Goal: Task Accomplishment & Management: Manage account settings

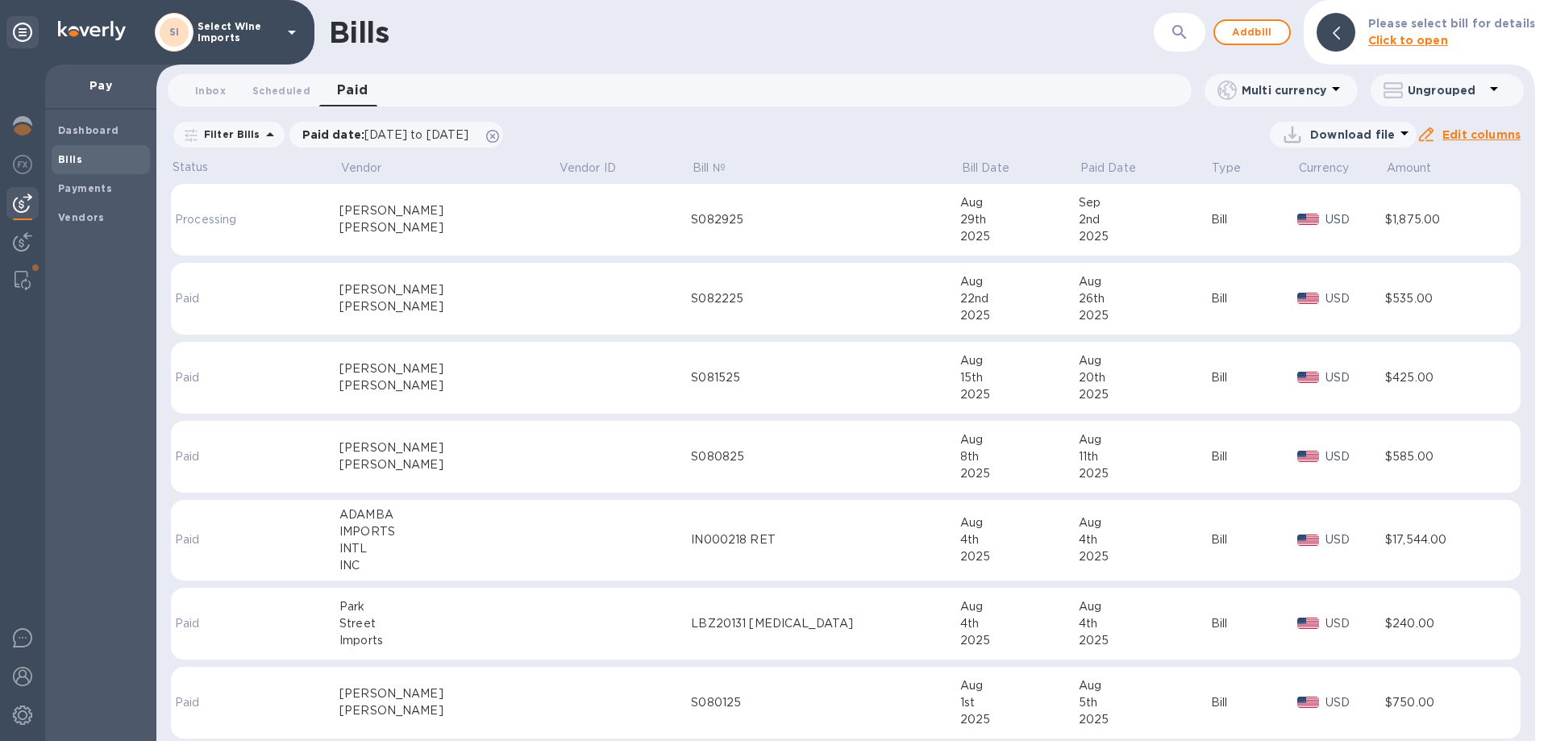
click at [65, 156] on b "Bills" at bounding box center [70, 159] width 24 height 12
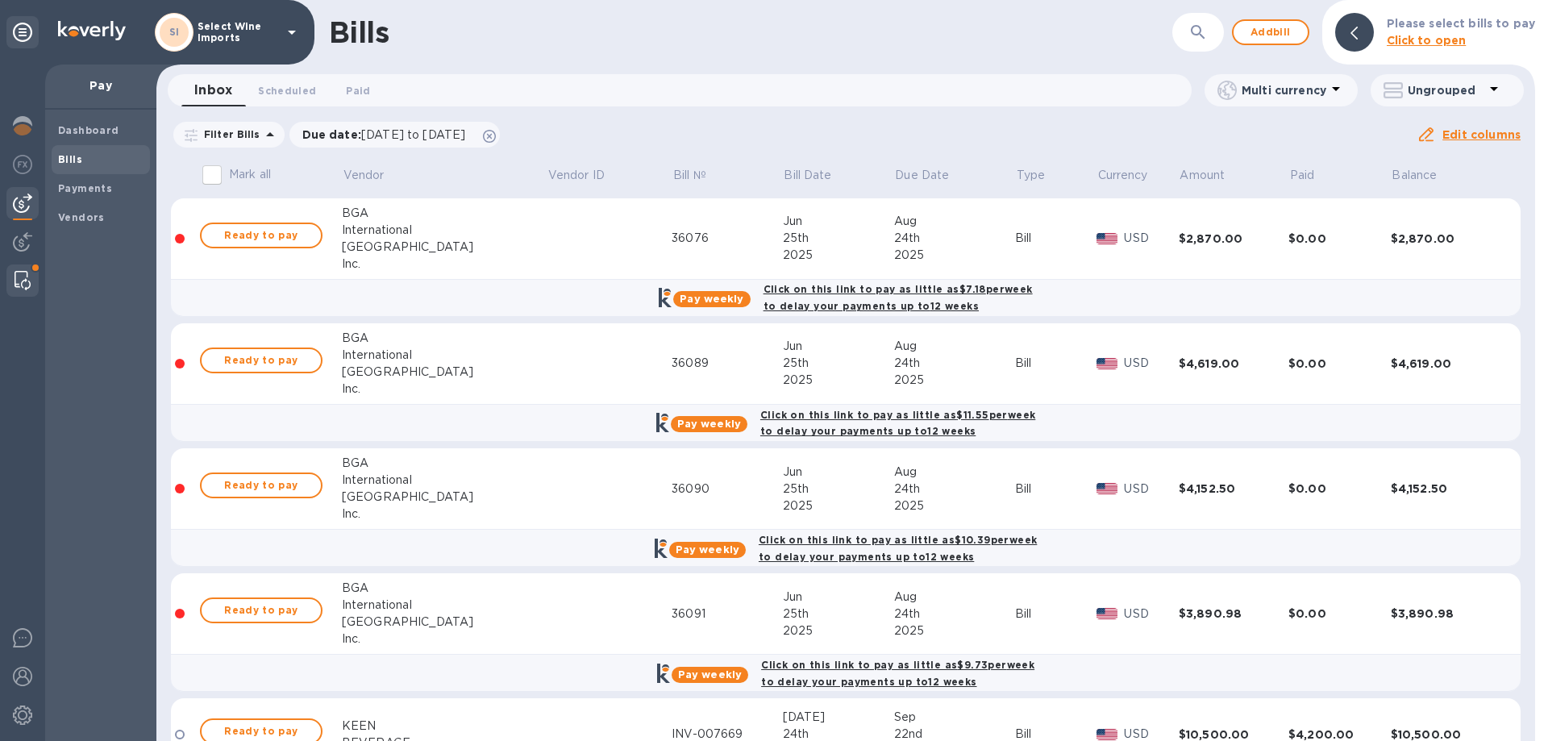
click at [20, 274] on img at bounding box center [23, 280] width 16 height 19
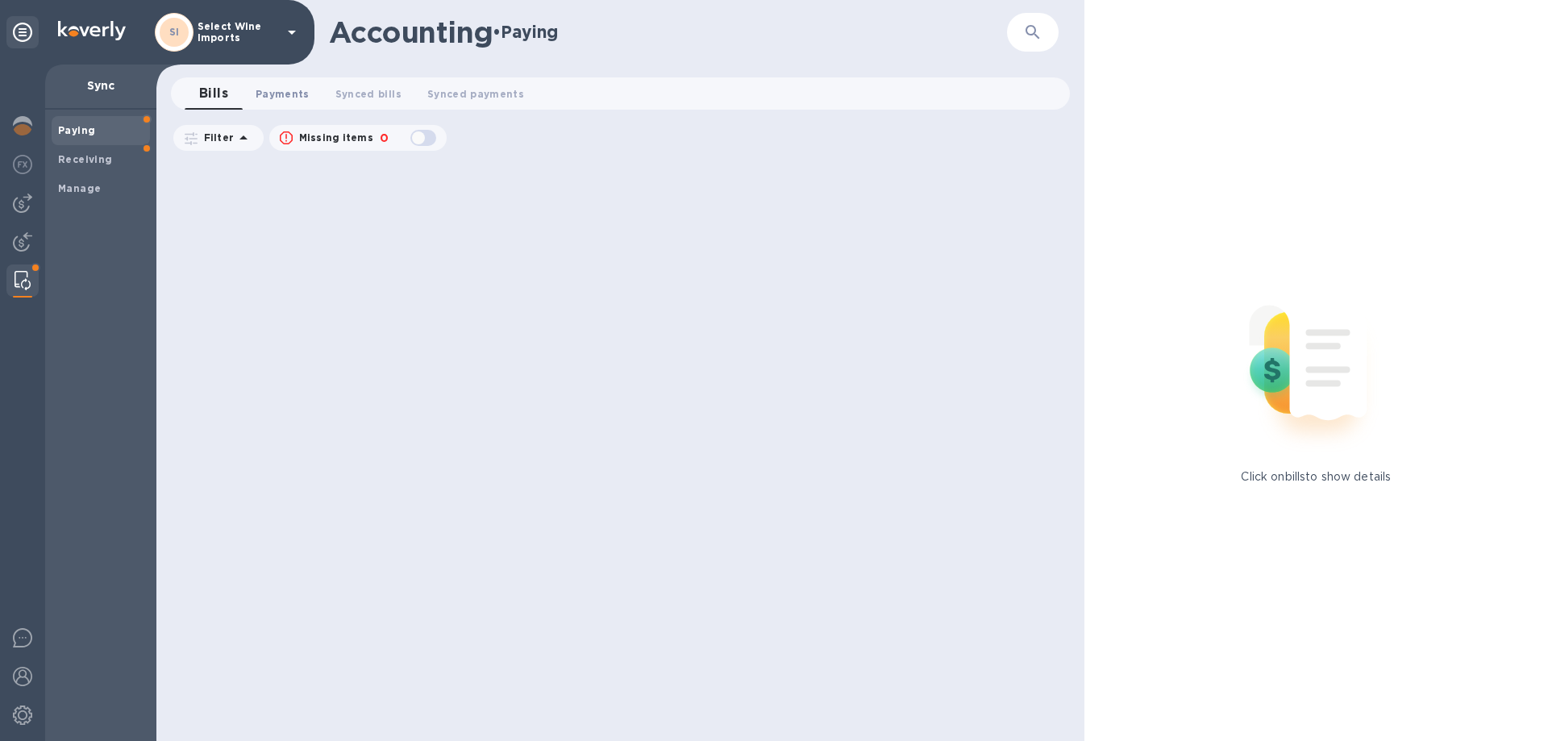
click at [281, 87] on span "Payments 0" at bounding box center [283, 93] width 54 height 17
click at [1014, 28] on button "button" at bounding box center [1032, 32] width 39 height 39
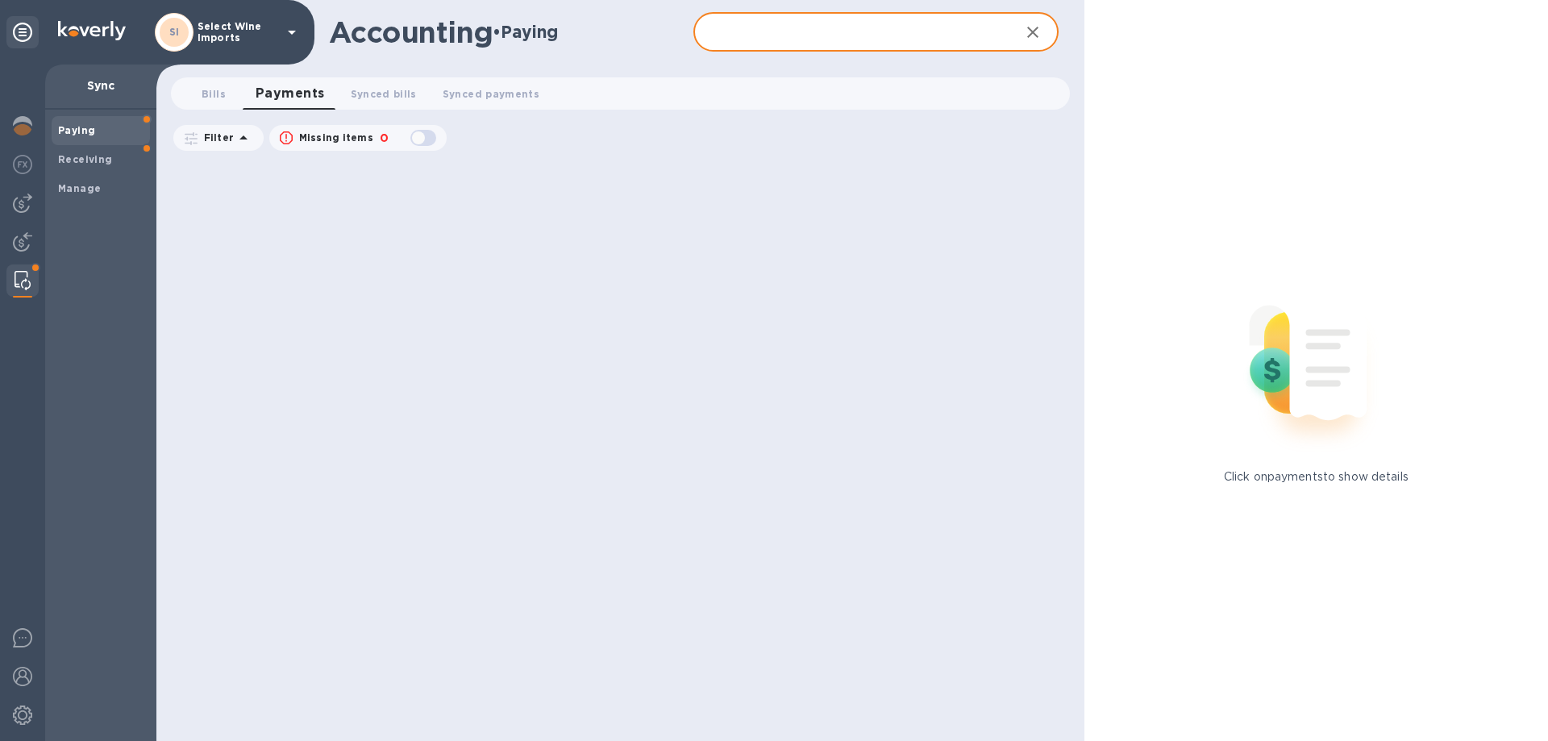
click at [876, 33] on input "text" at bounding box center [849, 33] width 313 height 40
type input "blue"
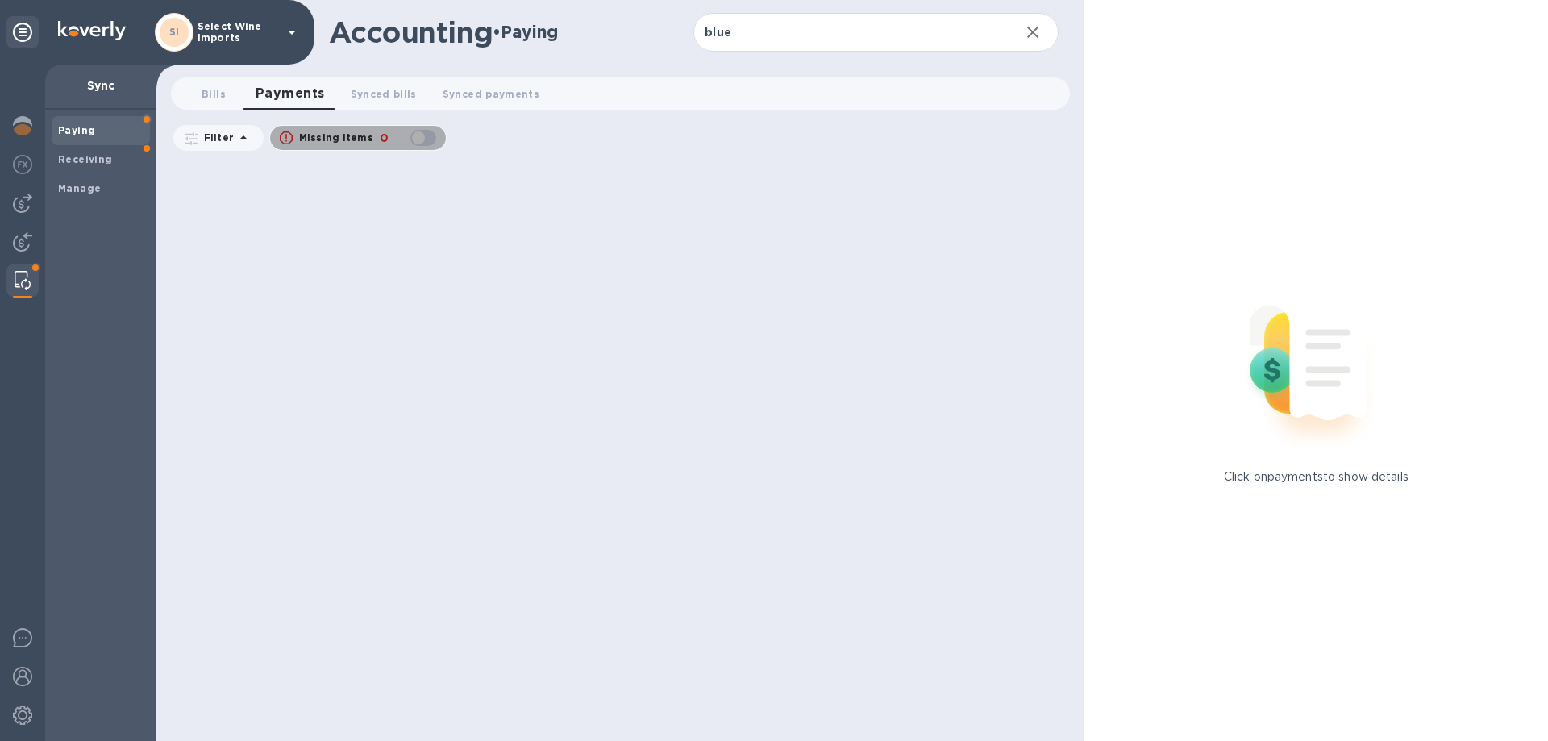
click at [431, 138] on div "button" at bounding box center [423, 138] width 32 height 23
click at [417, 137] on div "button" at bounding box center [423, 138] width 32 height 23
checkbox input "false"
click at [91, 187] on b "Manage" at bounding box center [79, 188] width 43 height 12
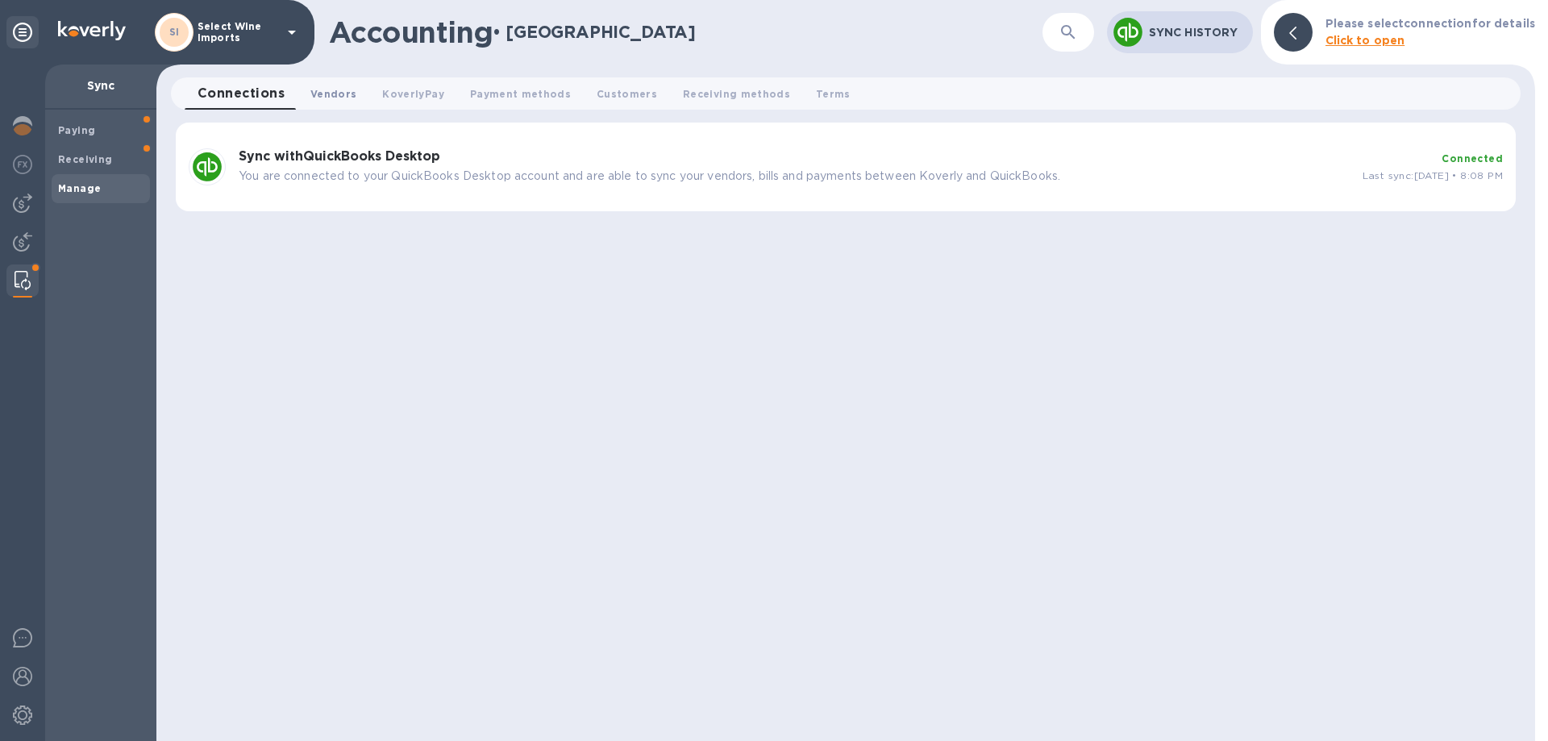
click at [326, 98] on span "Vendors 0" at bounding box center [333, 93] width 46 height 17
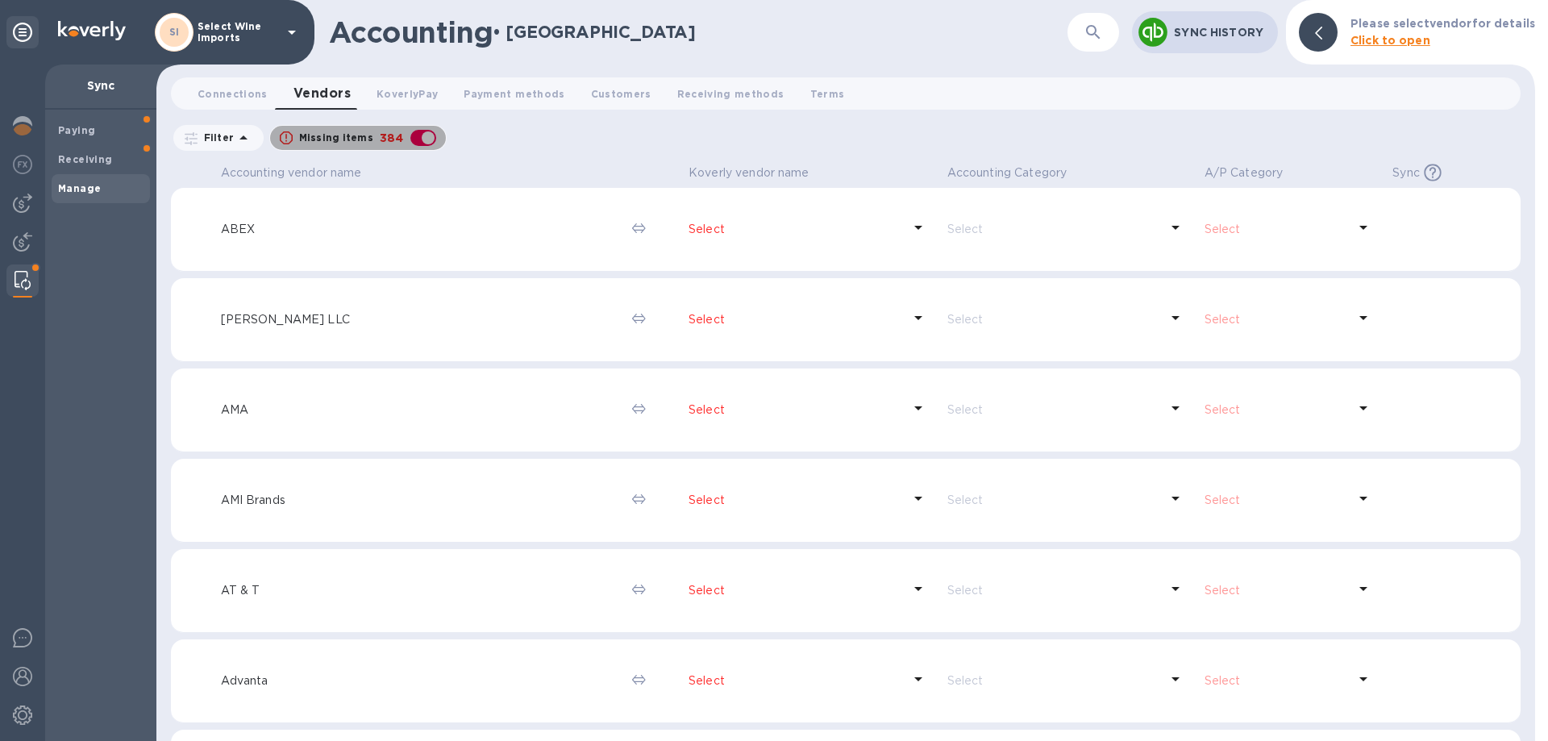
click at [416, 141] on div "button" at bounding box center [423, 138] width 32 height 23
checkbox input "false"
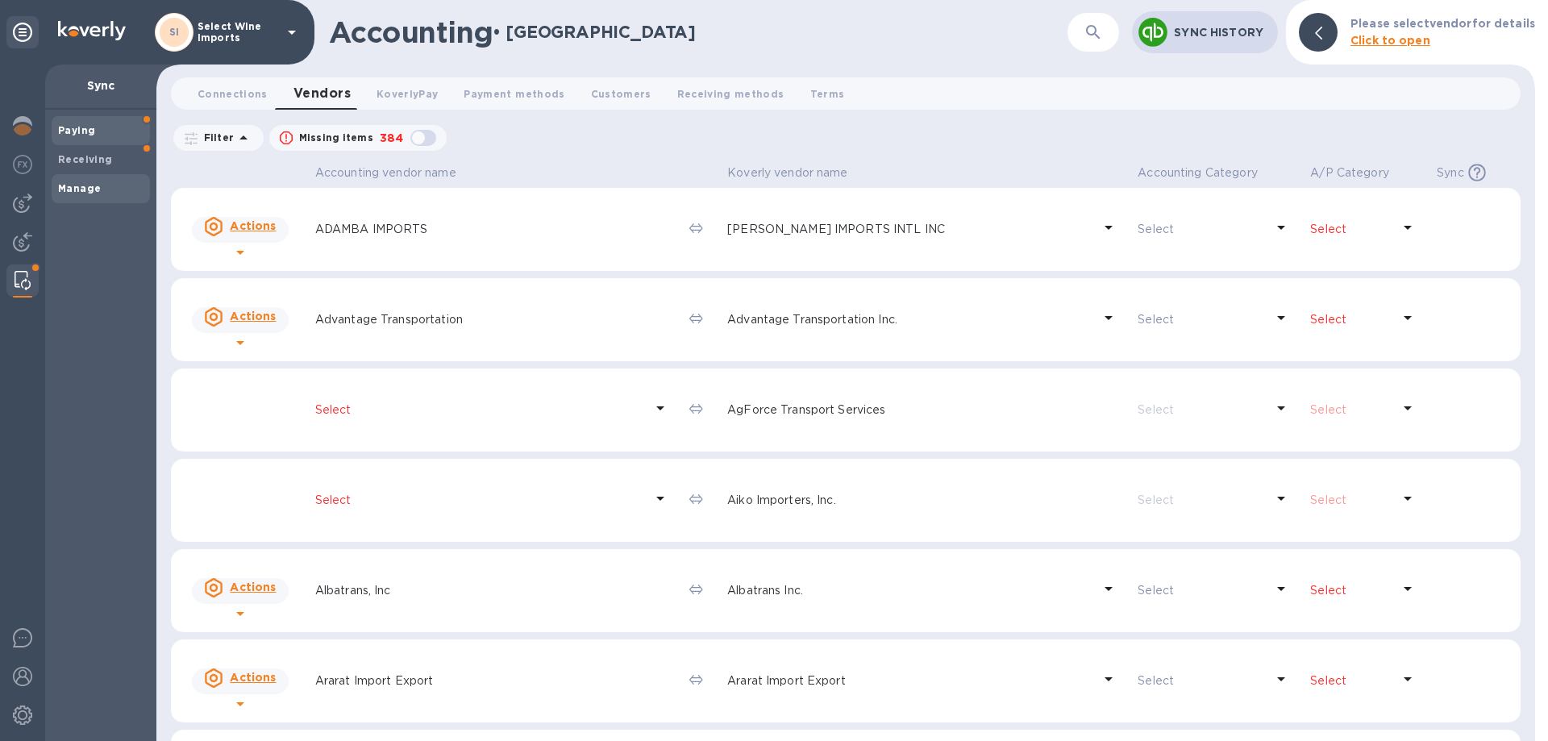
click at [75, 129] on b "Paying" at bounding box center [76, 130] width 37 height 12
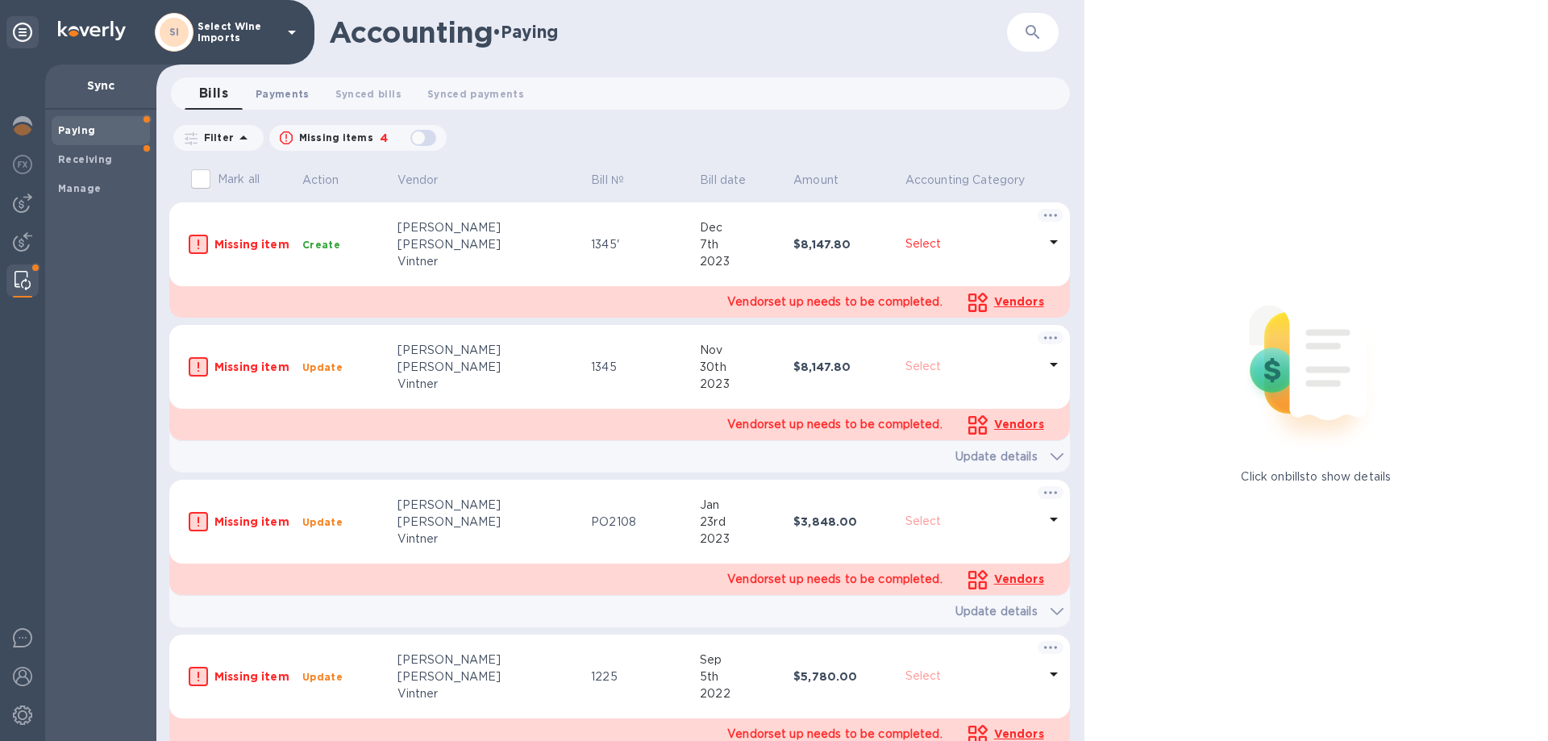
click at [278, 94] on span "Payments 0" at bounding box center [283, 93] width 54 height 17
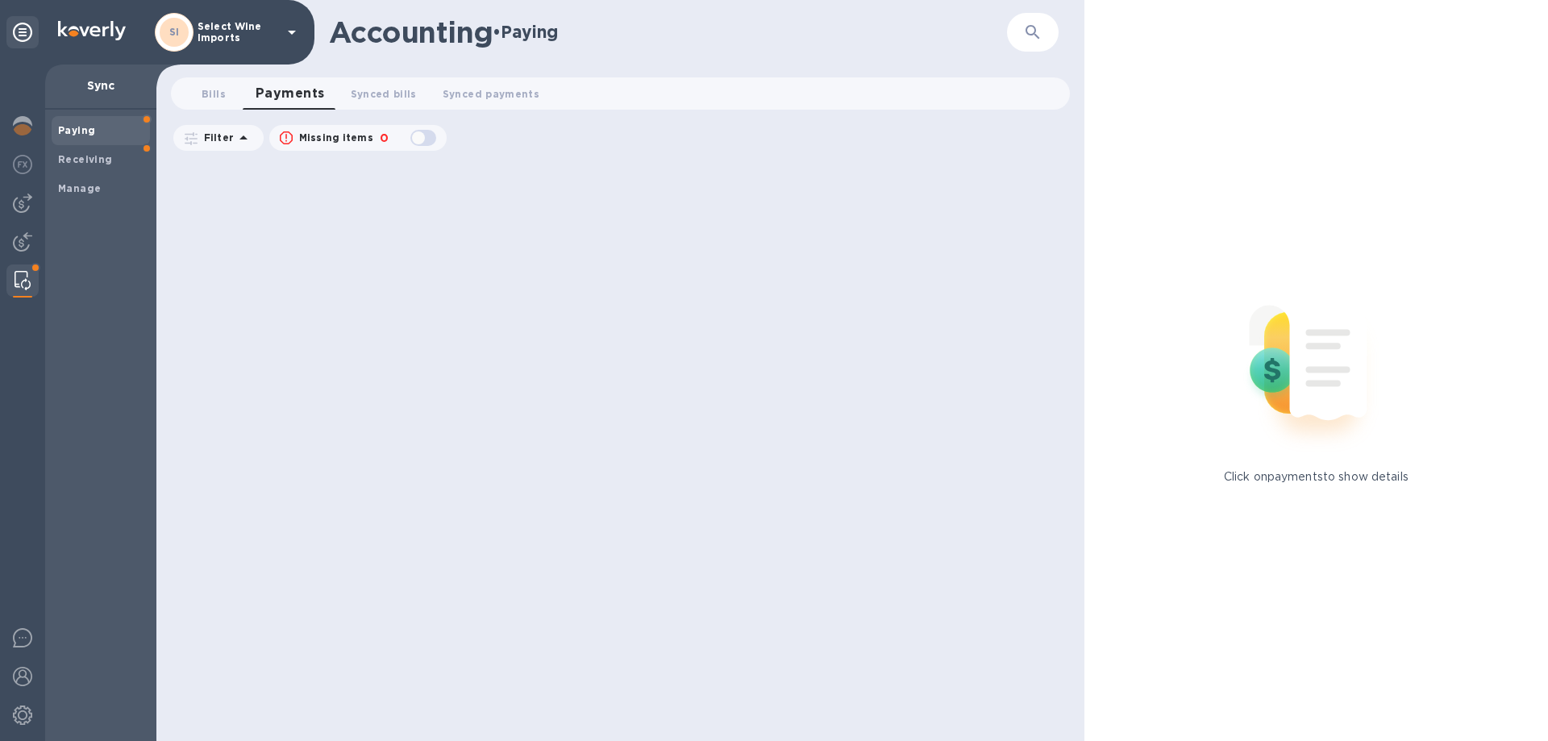
click at [427, 136] on div "button" at bounding box center [423, 138] width 32 height 23
checkbox input "true"
click at [1039, 40] on icon "button" at bounding box center [1032, 32] width 19 height 19
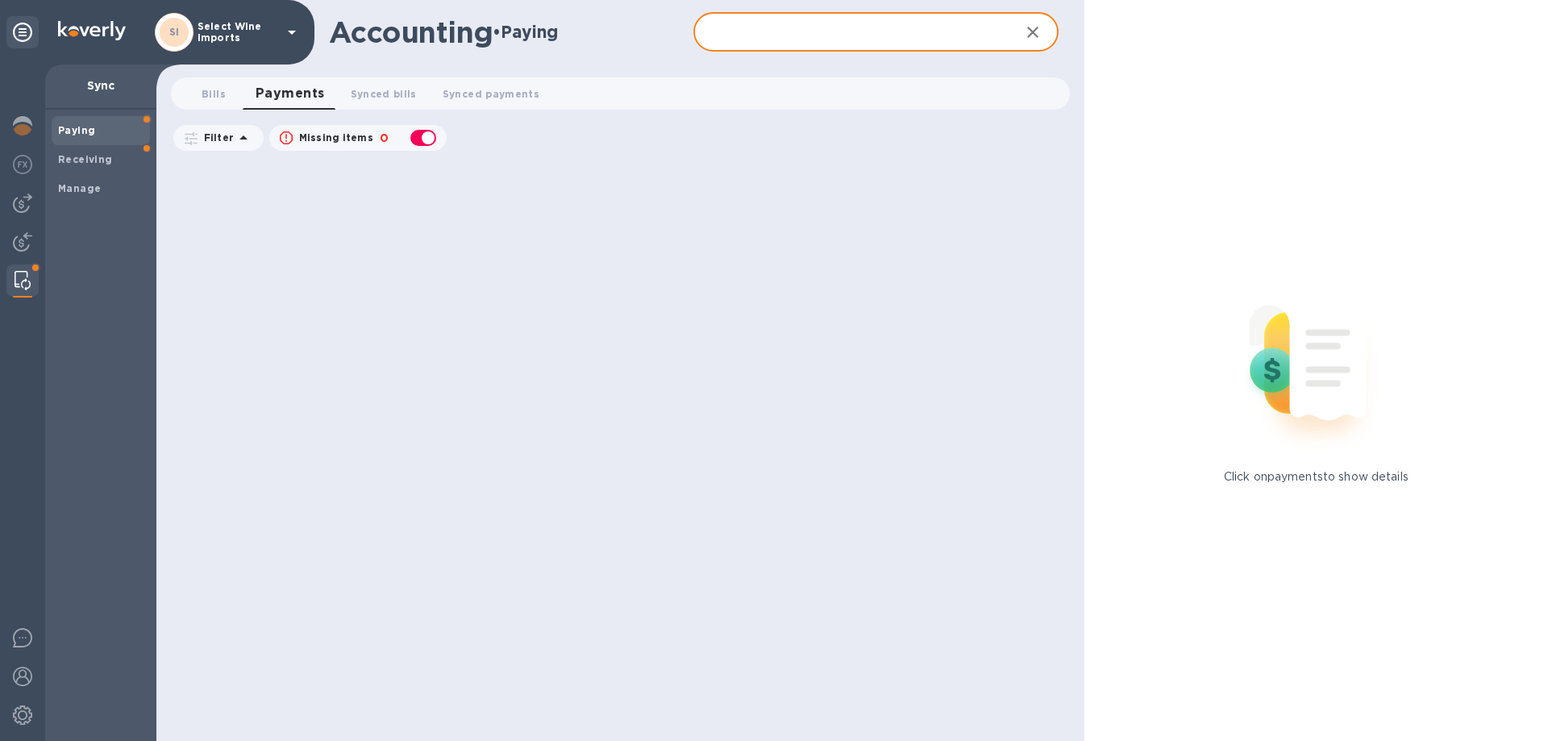
click at [896, 34] on input "text" at bounding box center [849, 33] width 313 height 40
click at [749, 27] on input "text" at bounding box center [849, 33] width 313 height 40
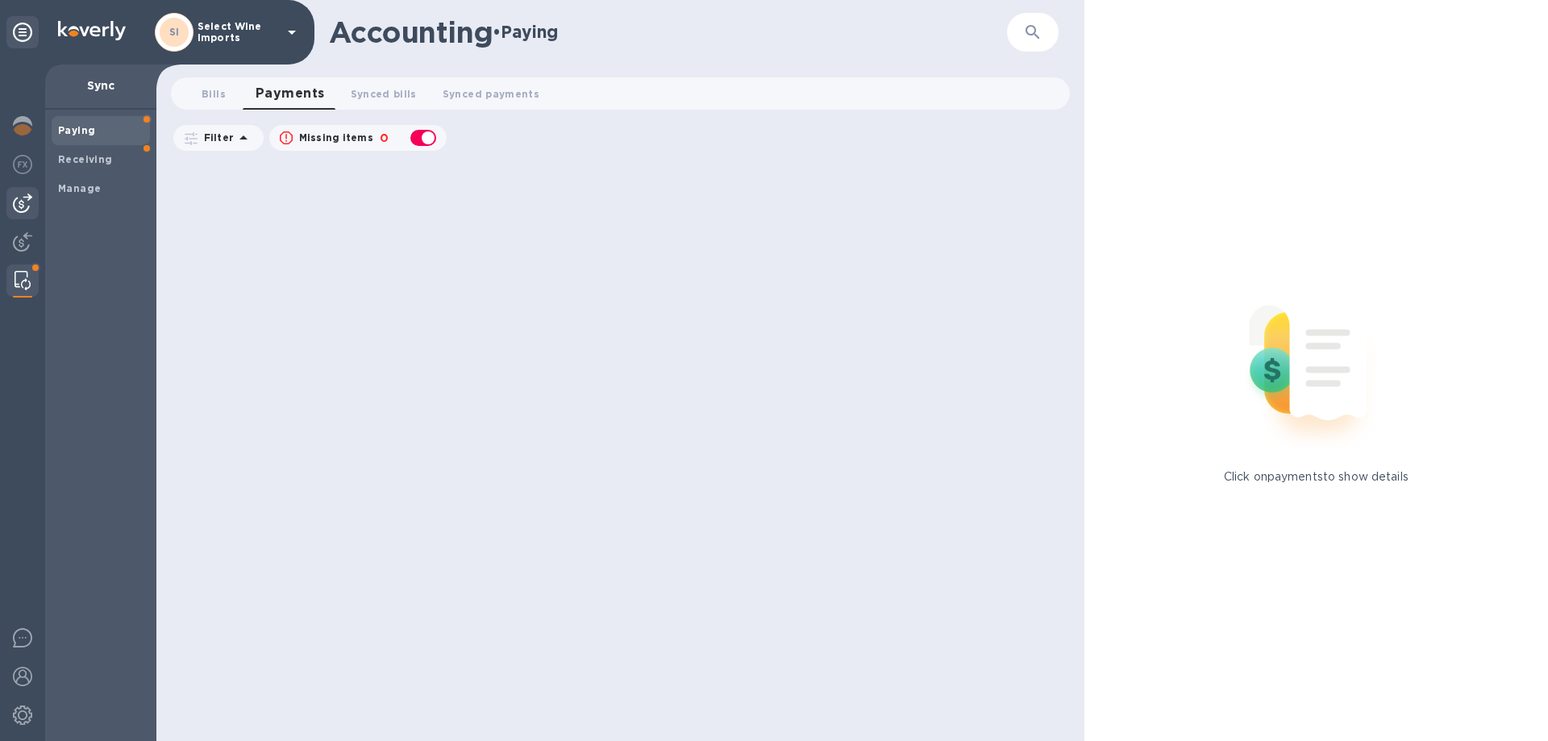
click at [22, 201] on img at bounding box center [22, 203] width 19 height 19
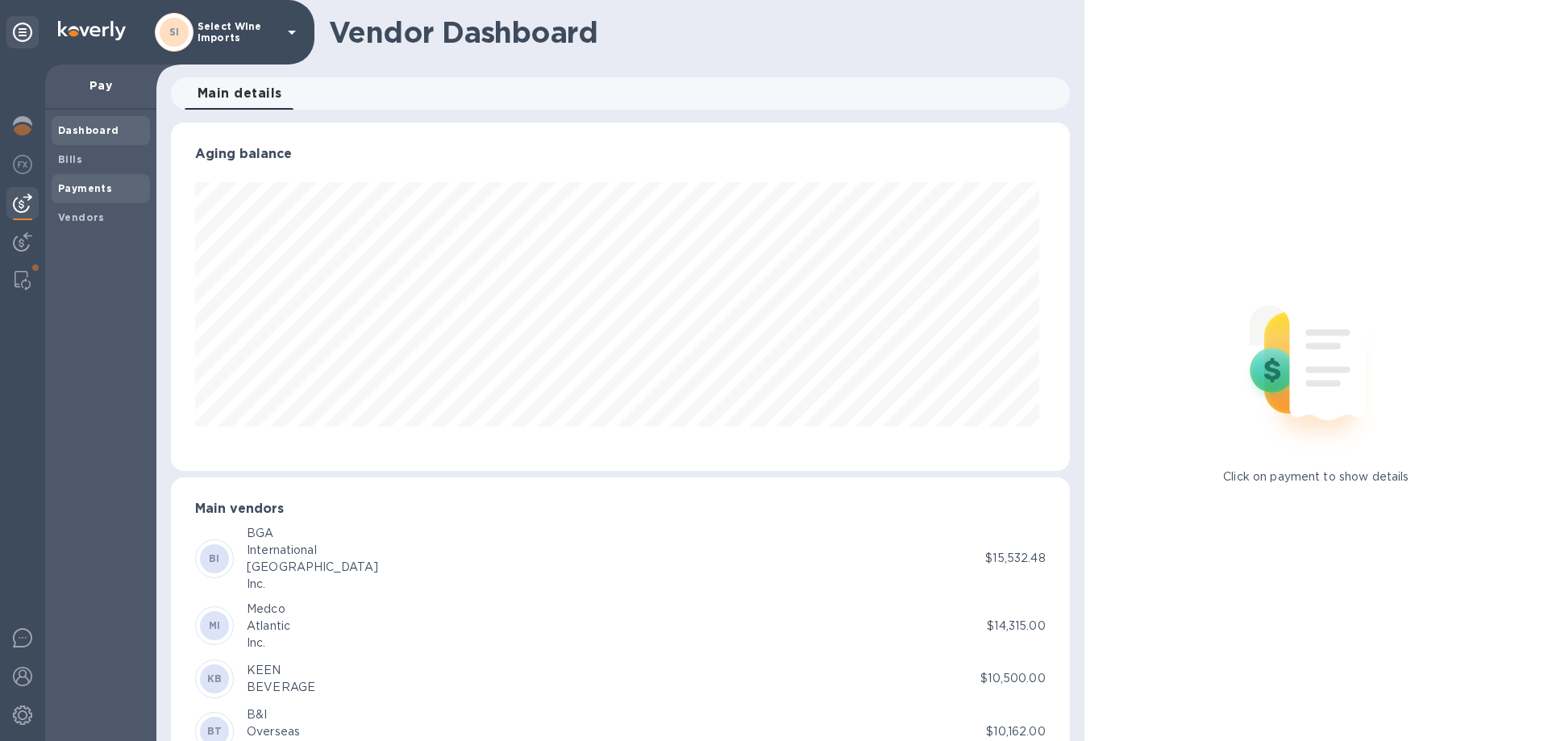
scroll to position [348, 892]
click at [69, 187] on b "Payments" at bounding box center [85, 188] width 54 height 12
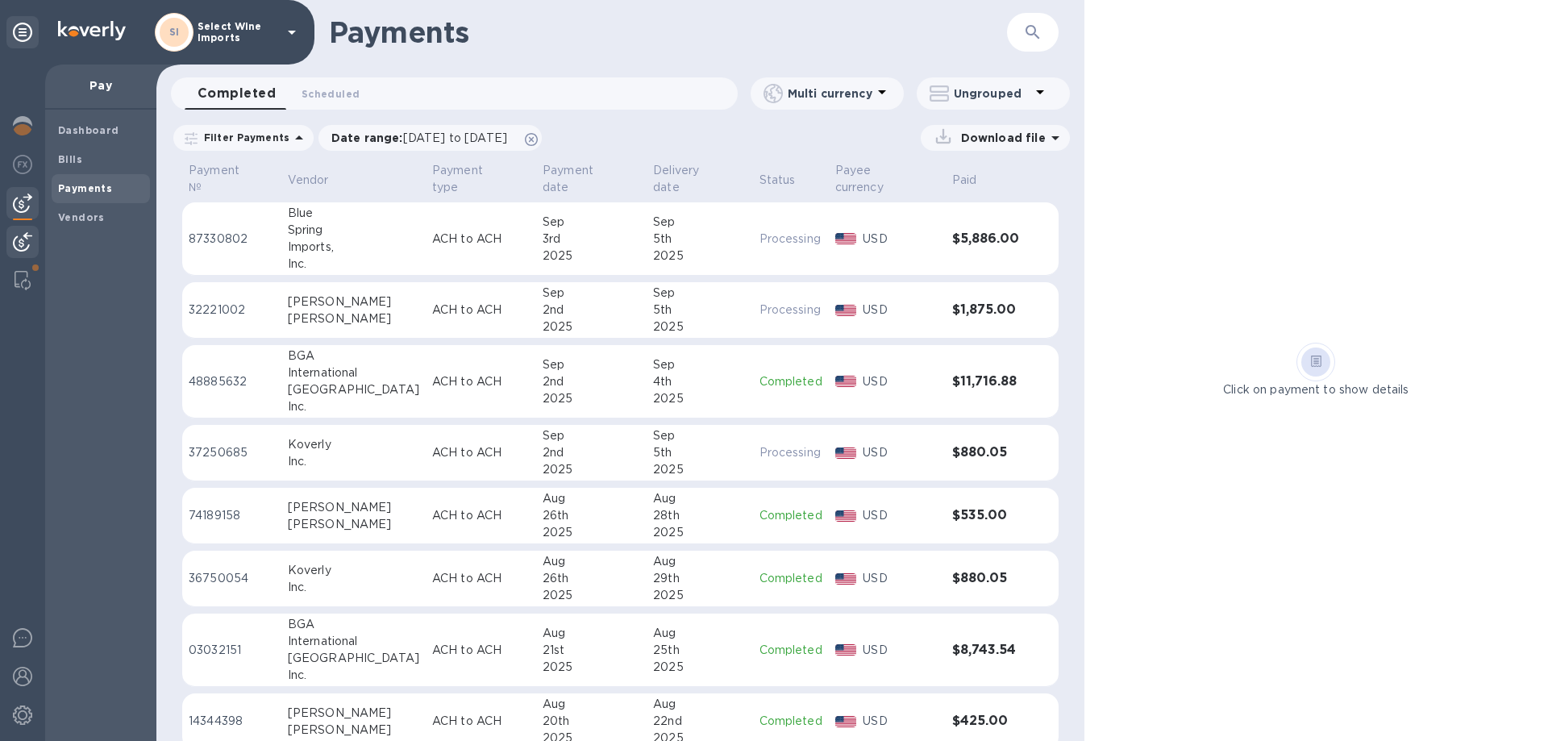
click at [18, 239] on img at bounding box center [22, 241] width 19 height 19
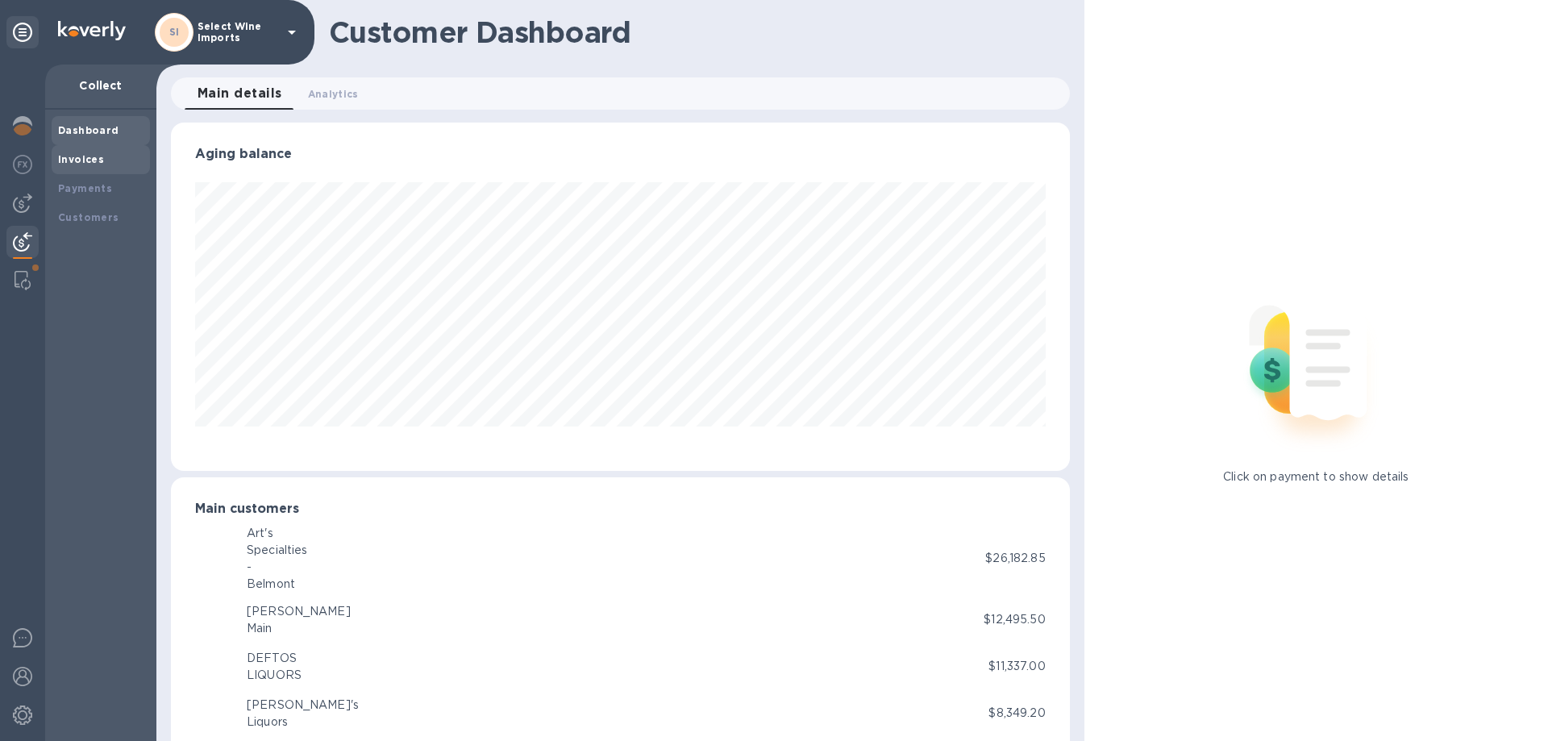
scroll to position [805935, 805390]
click at [79, 189] on b "Payments" at bounding box center [85, 188] width 54 height 12
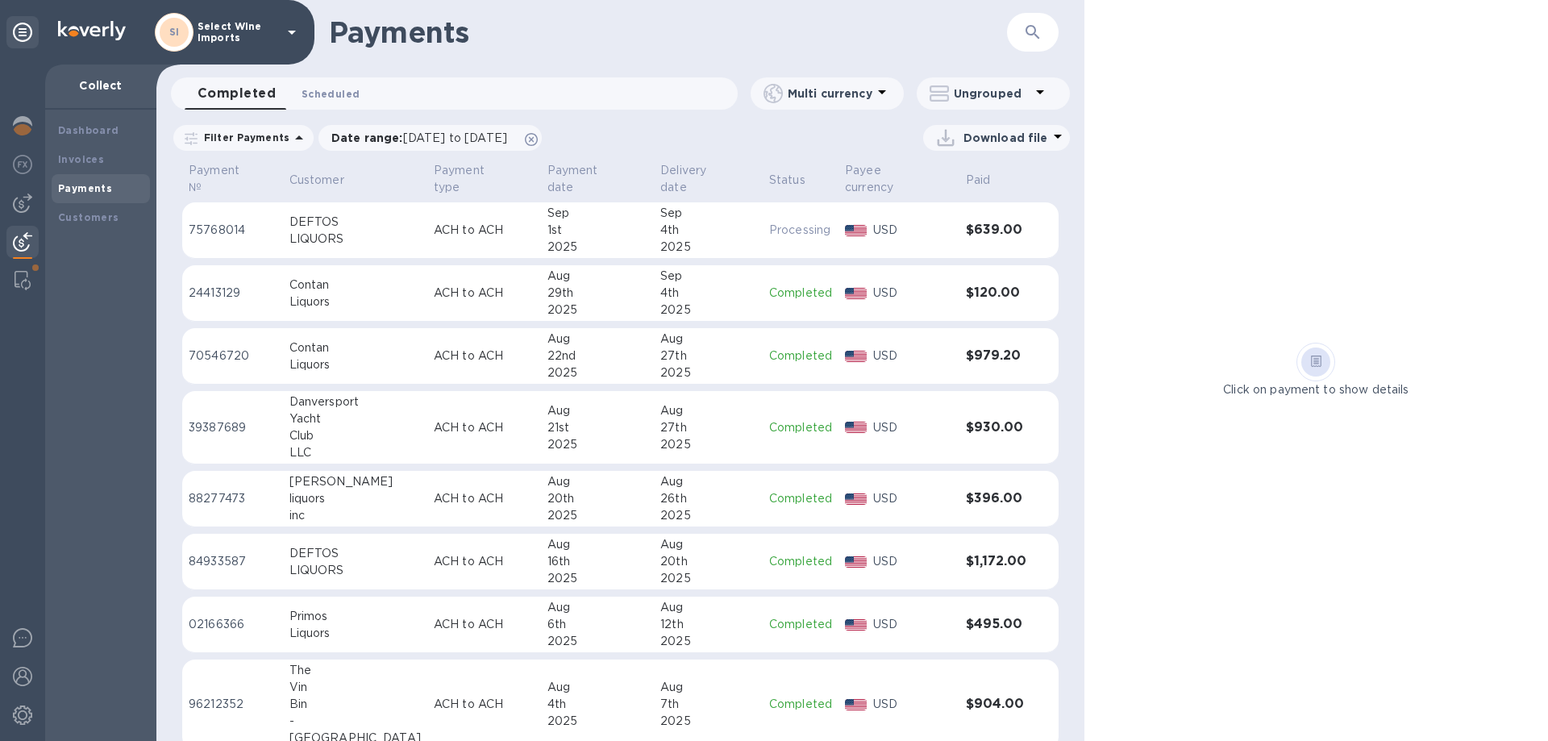
click at [329, 100] on span "Scheduled 0" at bounding box center [331, 93] width 58 height 17
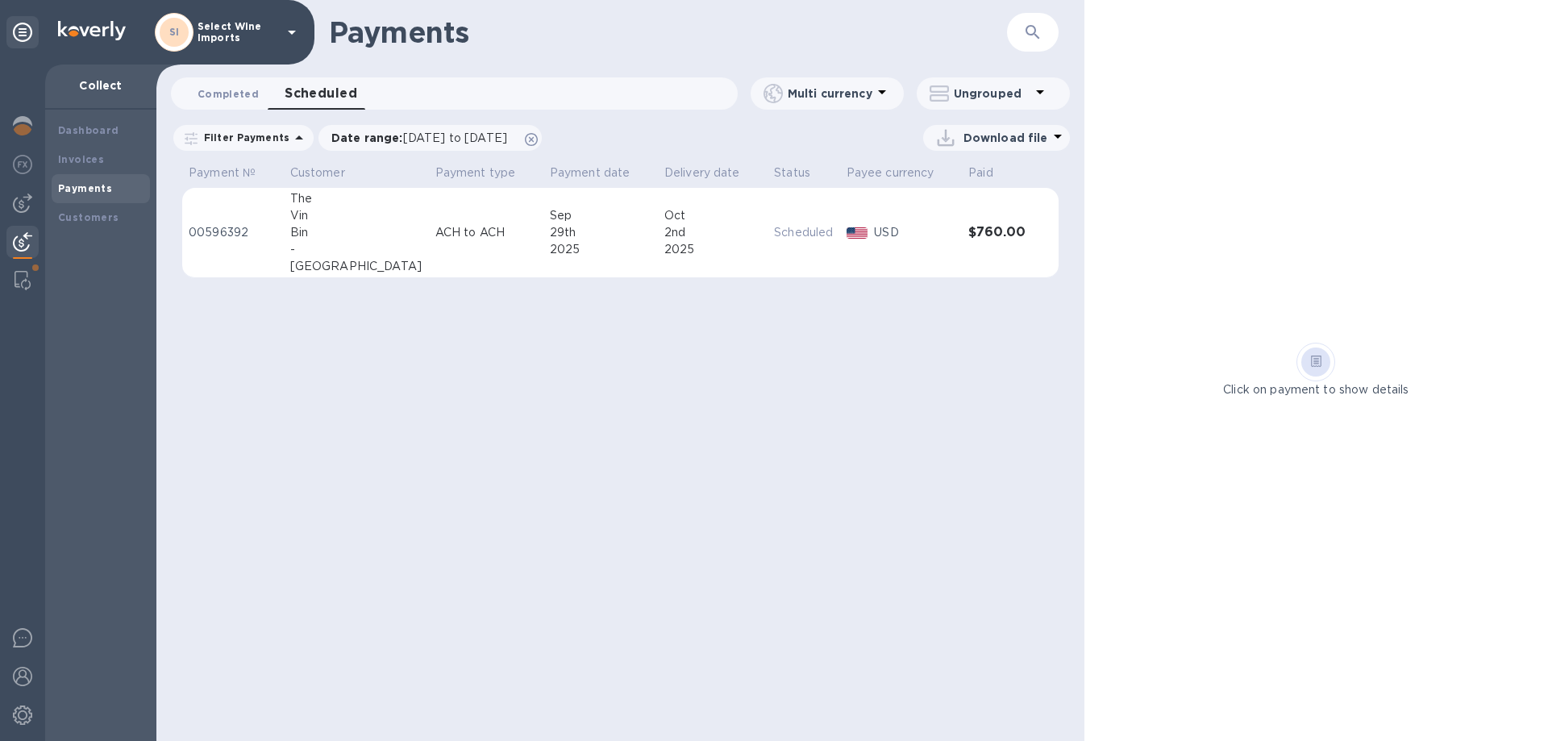
click at [243, 94] on span "Completed 0" at bounding box center [228, 93] width 61 height 17
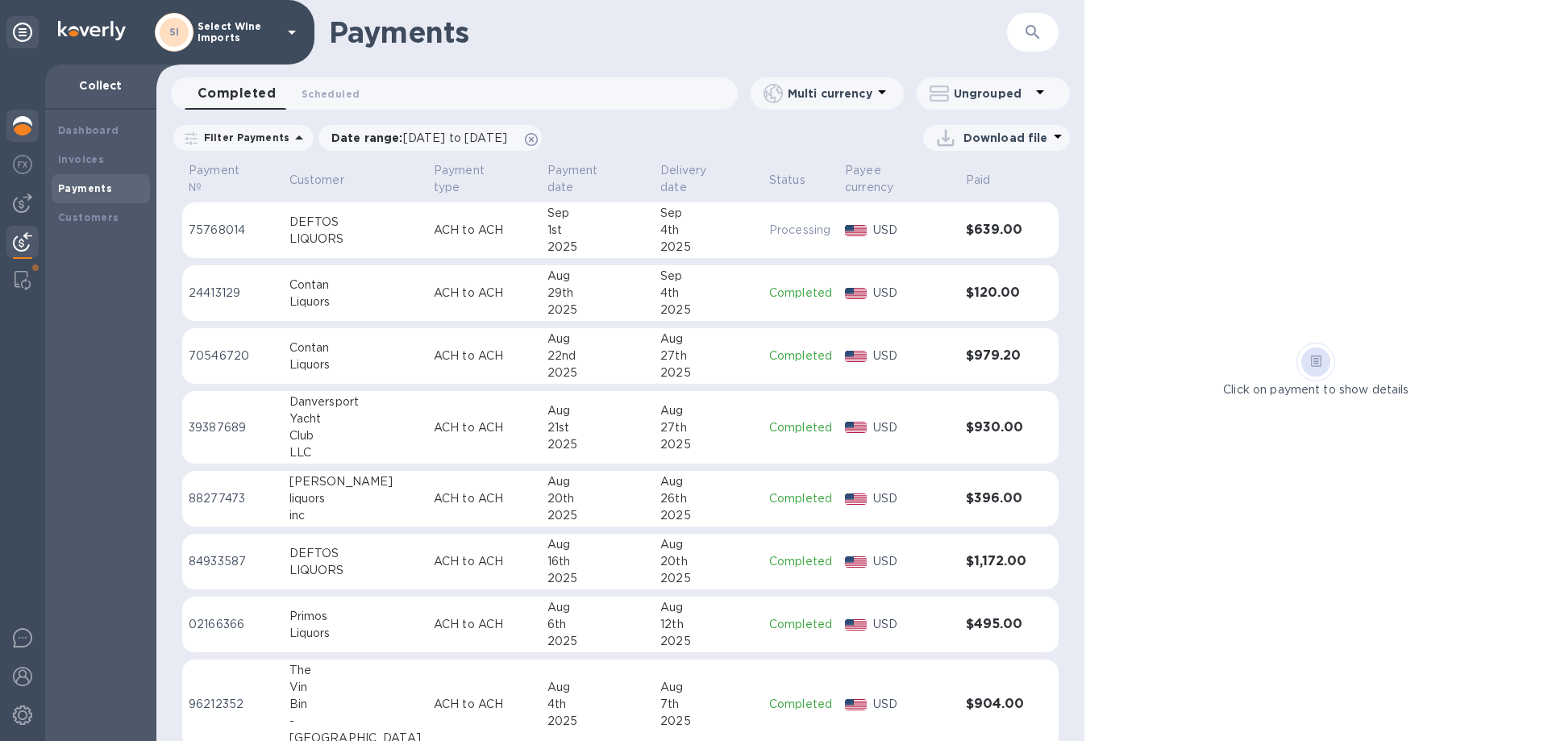
click at [19, 127] on img at bounding box center [22, 125] width 19 height 19
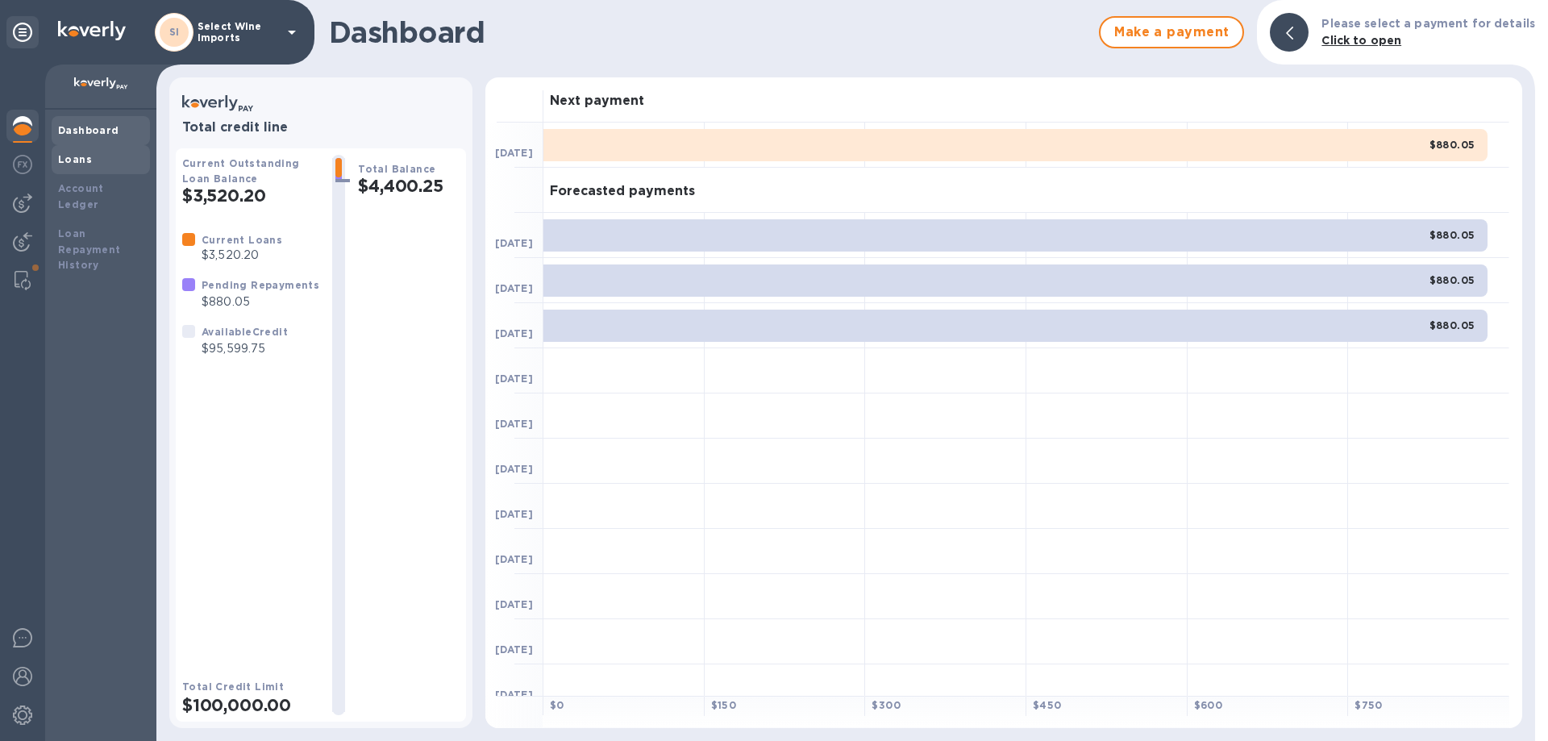
click at [75, 157] on b "Loans" at bounding box center [75, 159] width 34 height 12
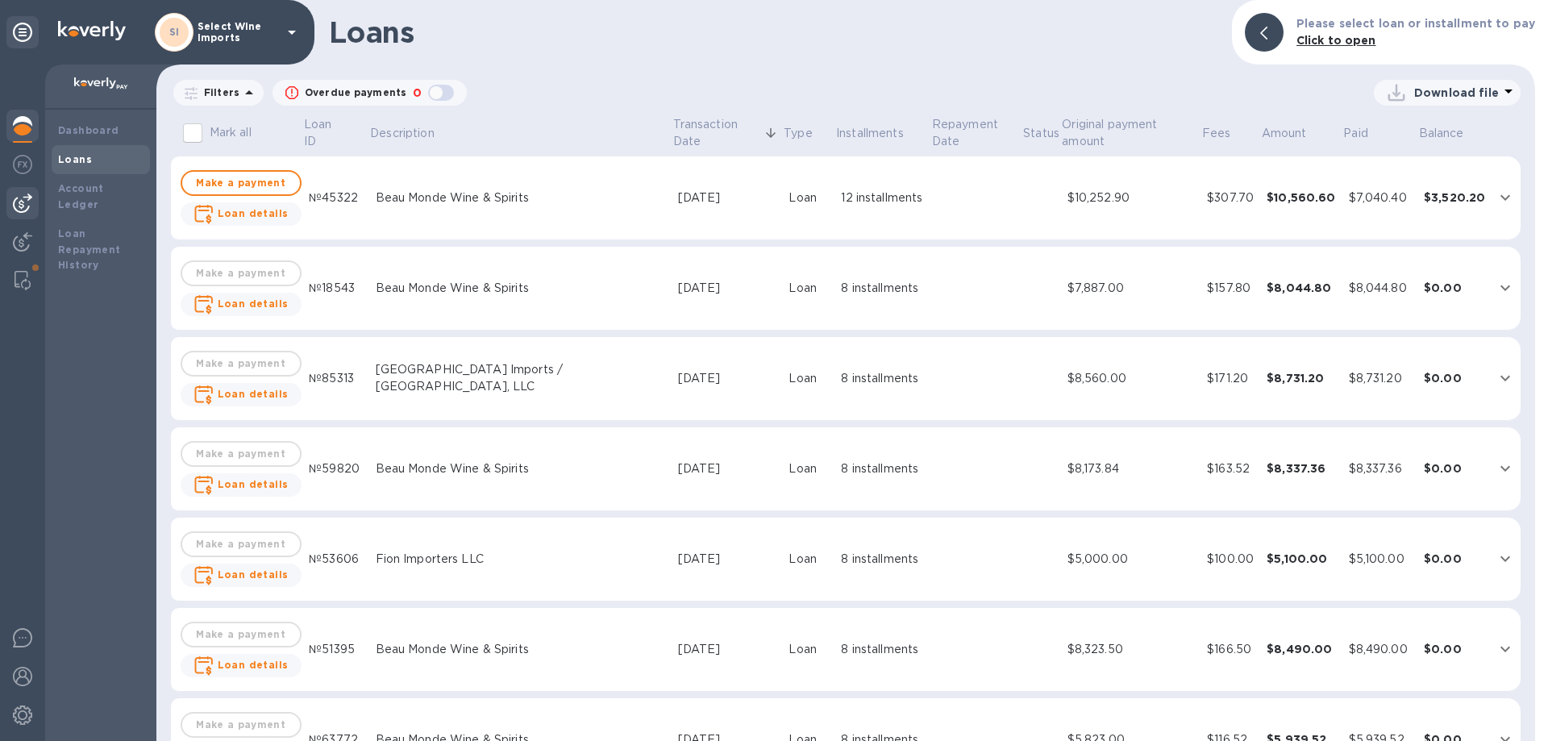
click at [19, 205] on img at bounding box center [22, 203] width 19 height 19
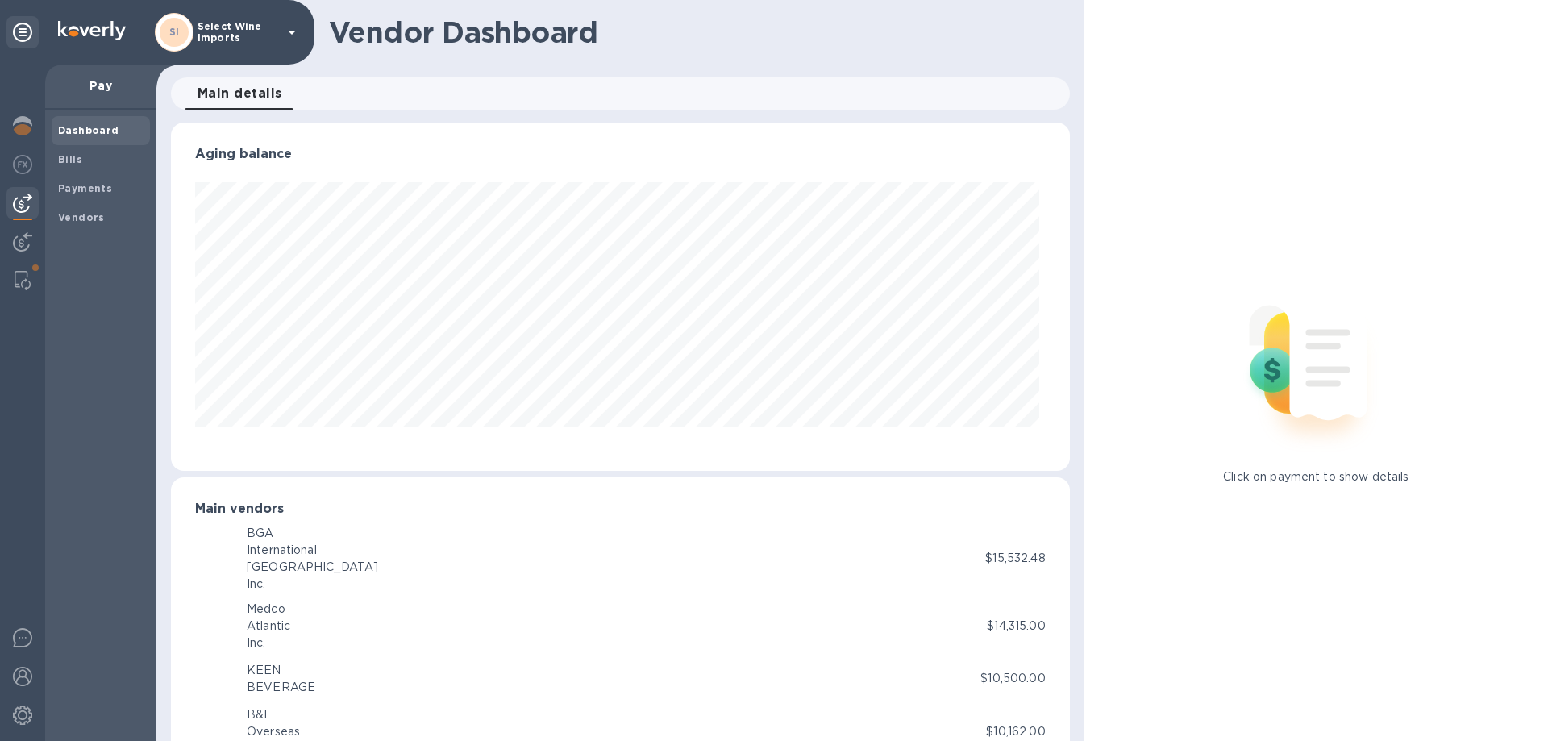
scroll to position [348, 892]
click at [76, 161] on b "Bills" at bounding box center [70, 159] width 24 height 12
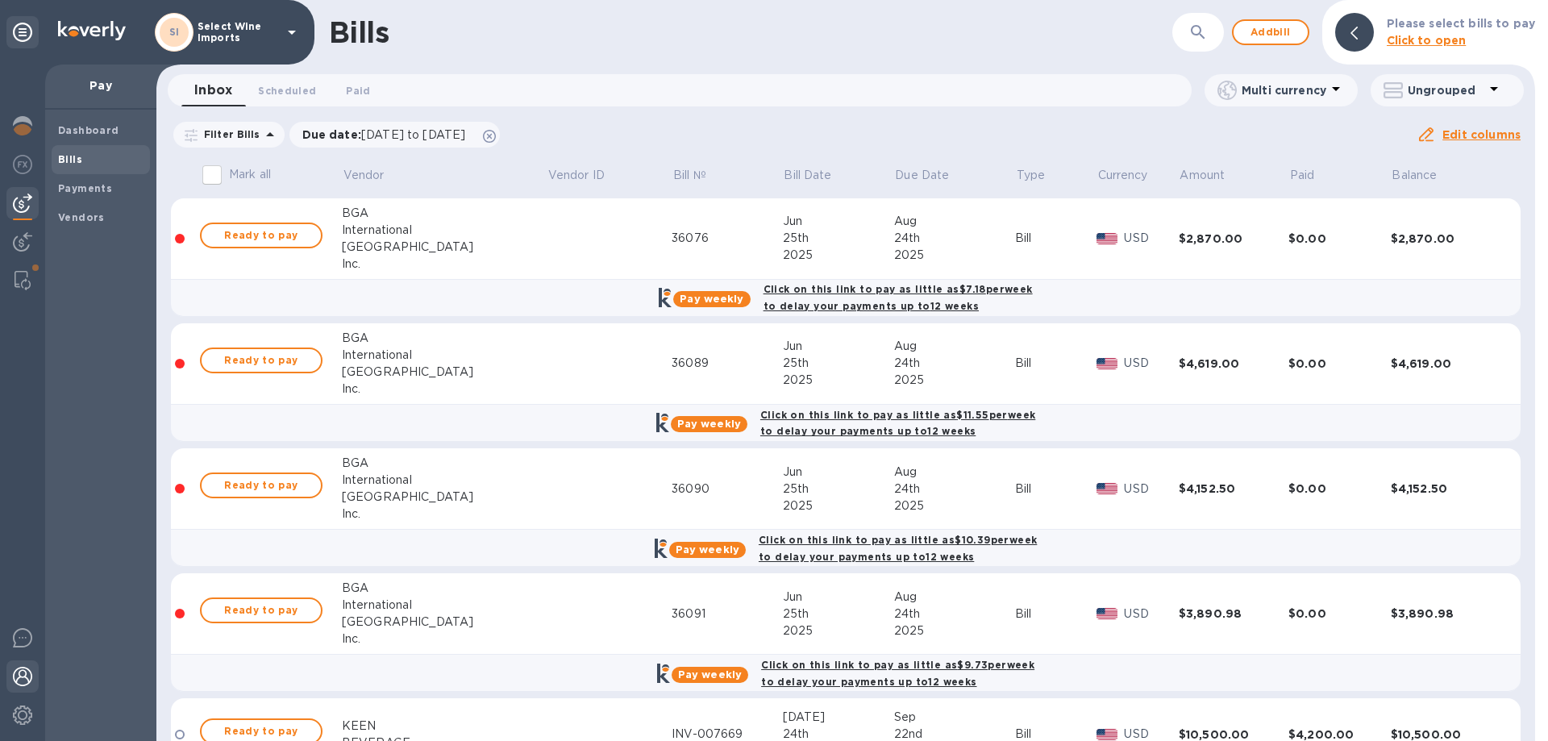
click at [26, 681] on img at bounding box center [22, 676] width 19 height 19
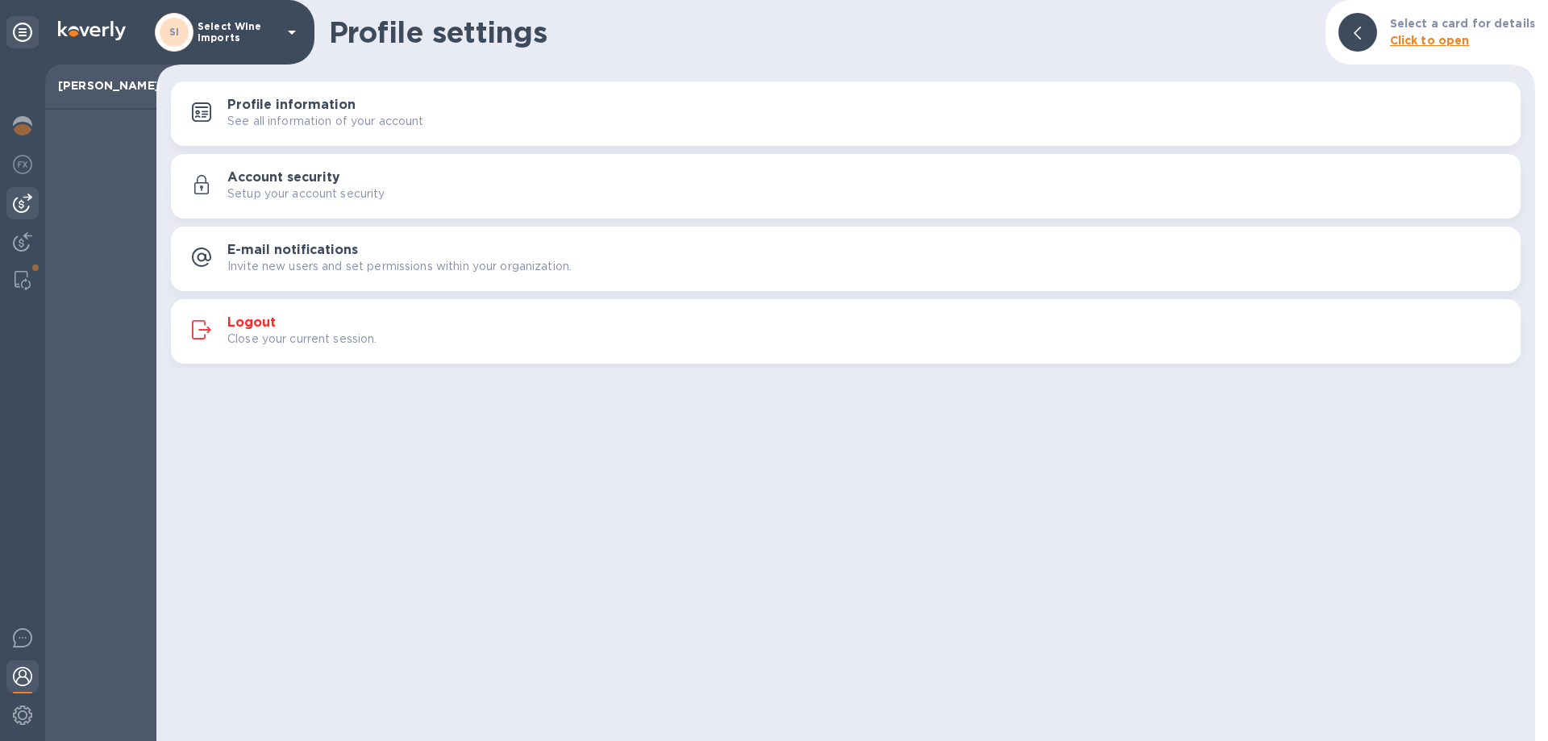
click at [20, 202] on img at bounding box center [22, 203] width 19 height 19
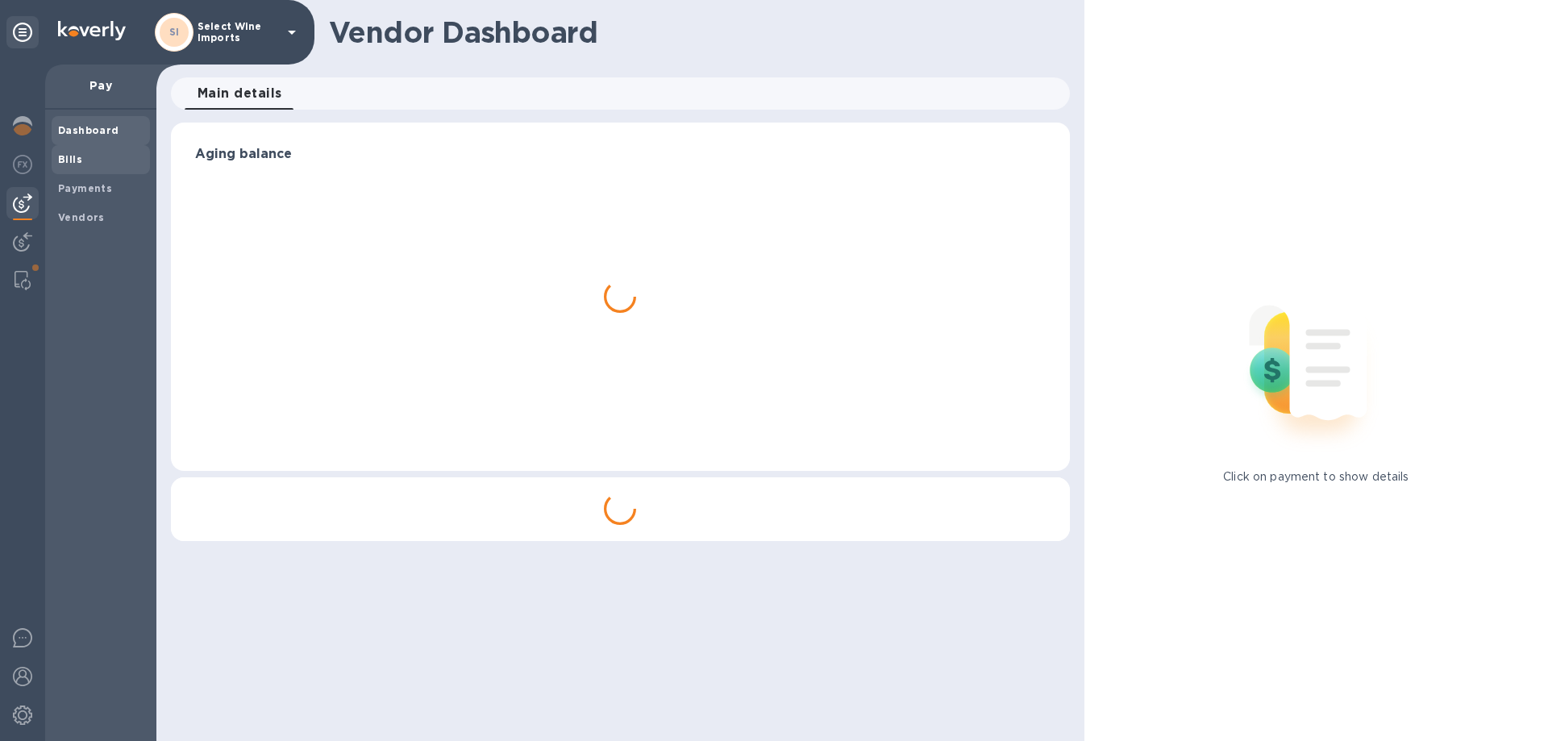
click at [73, 153] on b "Bills" at bounding box center [70, 159] width 24 height 12
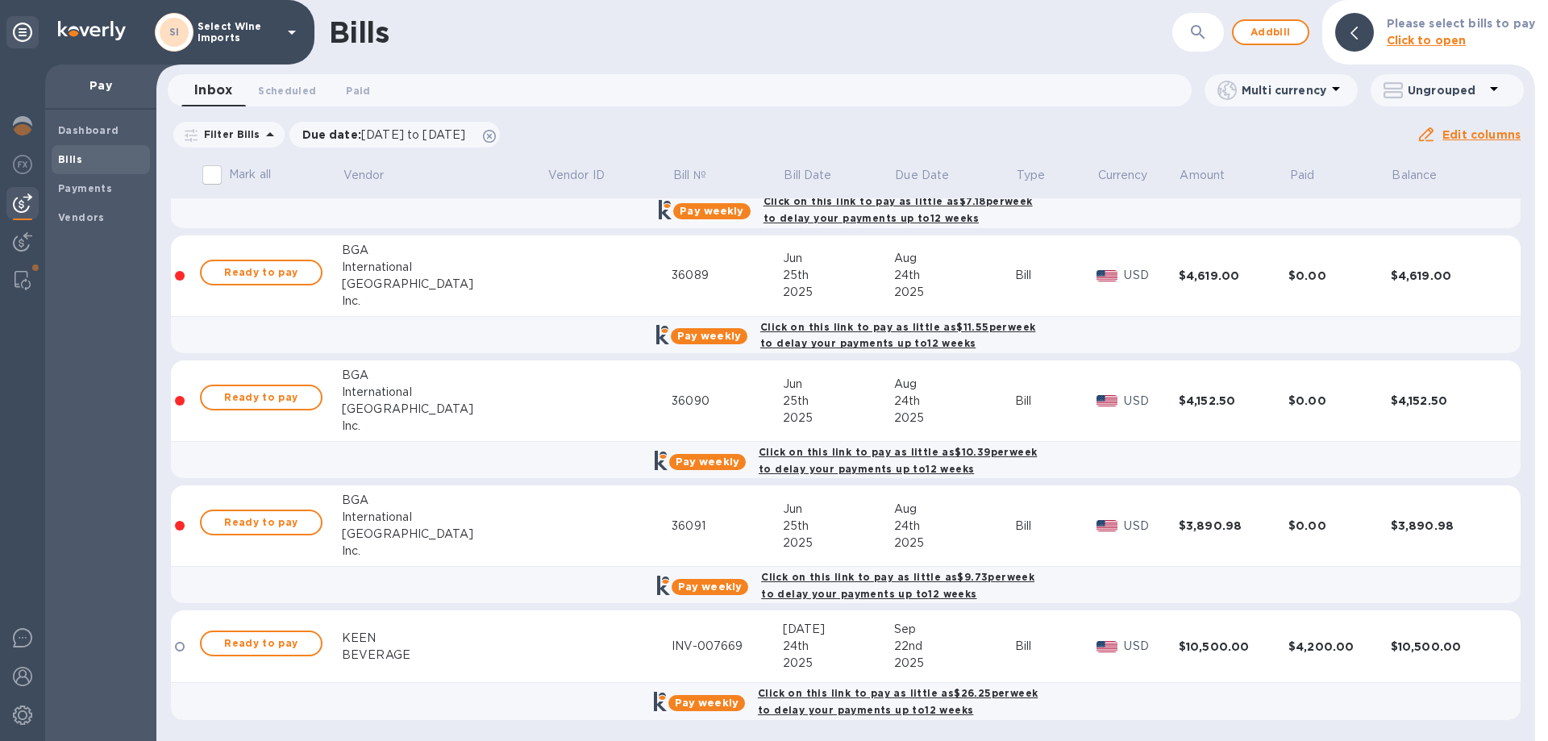
scroll to position [89, 0]
